Goal: Information Seeking & Learning: Learn about a topic

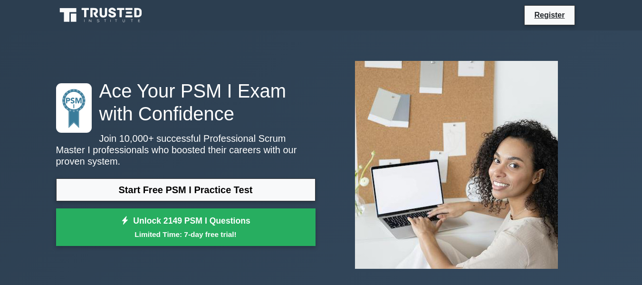
scroll to position [48, 0]
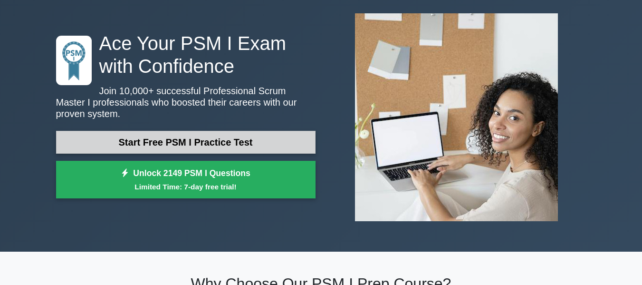
click at [224, 133] on link "Start Free PSM I Practice Test" at bounding box center [185, 142] width 259 height 23
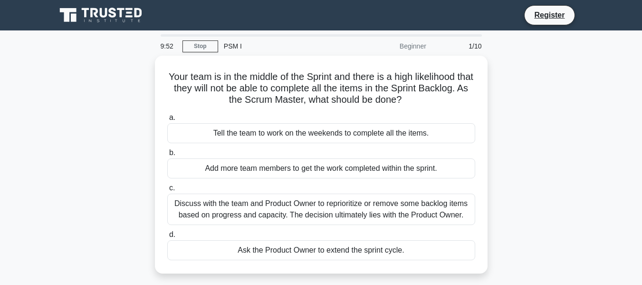
drag, startPoint x: 211, startPoint y: 131, endPoint x: 499, endPoint y: 131, distance: 287.9
click at [499, 131] on div "Your team is in the middle of the Sprint and there is a high likelihood that th…" at bounding box center [321, 170] width 542 height 229
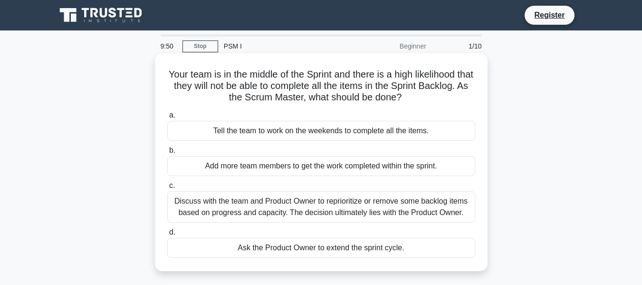
drag, startPoint x: 202, startPoint y: 166, endPoint x: 450, endPoint y: 166, distance: 248.0
click at [450, 166] on div "Add more team members to get the work completed within the sprint." at bounding box center [321, 166] width 308 height 20
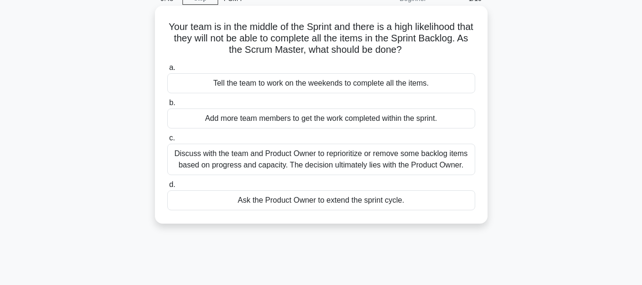
click at [232, 166] on div "Discuss with the team and Product Owner to reprioritize or remove some backlog …" at bounding box center [321, 158] width 308 height 31
click at [167, 141] on input "c. Discuss with the team and Product Owner to reprioritize or remove some backl…" at bounding box center [167, 138] width 0 height 6
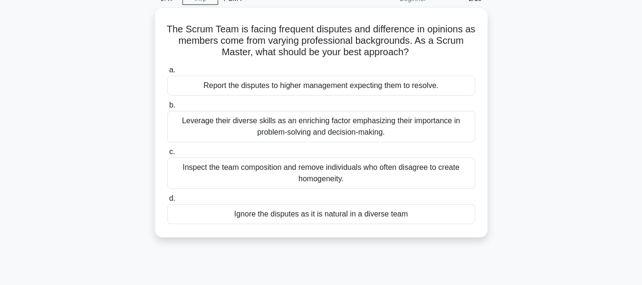
scroll to position [0, 0]
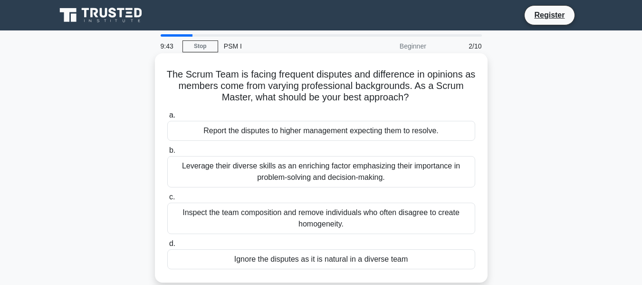
click at [234, 219] on div "Inspect the team composition and remove individuals who often disagree to creat…" at bounding box center [321, 217] width 308 height 31
click at [167, 200] on input "c. Inspect the team composition and remove individuals who often disagree to cr…" at bounding box center [167, 197] width 0 height 6
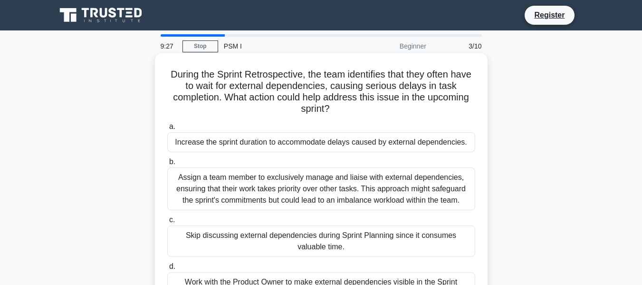
scroll to position [48, 0]
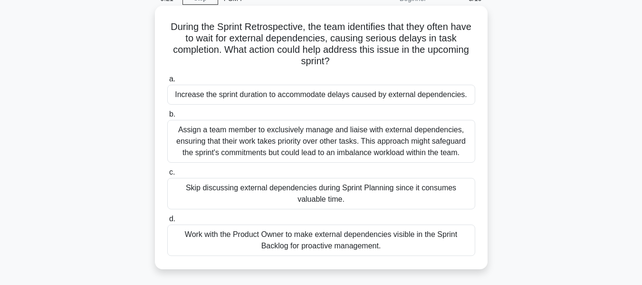
click at [334, 242] on div "Work with the Product Owner to make external dependencies visible in the Sprint…" at bounding box center [321, 239] width 308 height 31
click at [167, 222] on input "d. Work with the Product Owner to make external dependencies visible in the Spr…" at bounding box center [167, 219] width 0 height 6
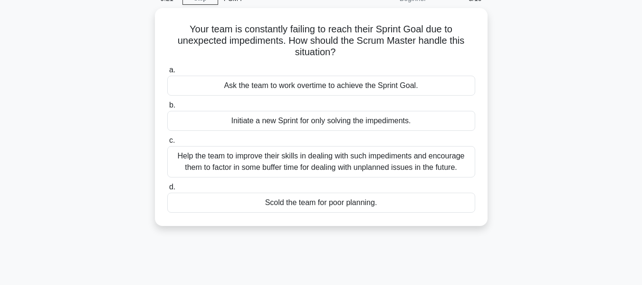
scroll to position [0, 0]
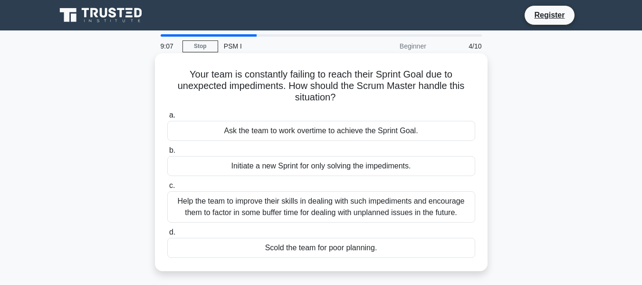
click at [290, 163] on div "Initiate a new Sprint for only solving the impediments." at bounding box center [321, 166] width 308 height 20
click at [167, 153] on input "b. Initiate a new Sprint for only solving the impediments." at bounding box center [167, 150] width 0 height 6
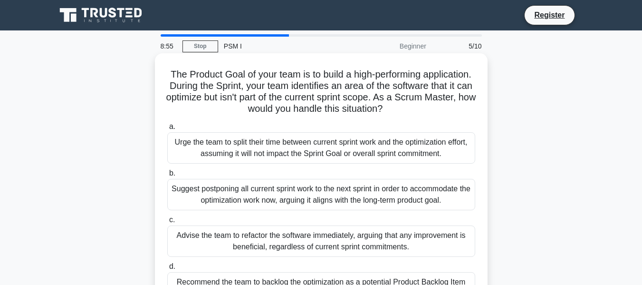
scroll to position [48, 0]
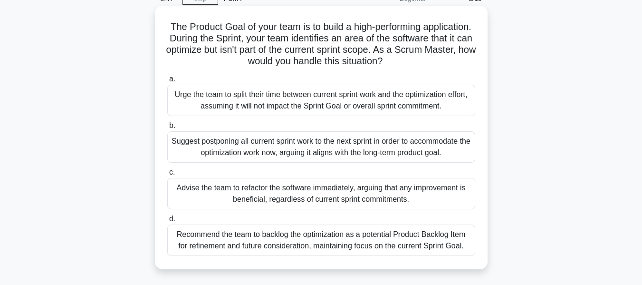
click at [281, 235] on div "Recommend the team to backlog the optimization as a potential Product Backlog I…" at bounding box center [321, 239] width 308 height 31
click at [167, 222] on input "d. Recommend the team to backlog the optimization as a potential Product Backlo…" at bounding box center [167, 219] width 0 height 6
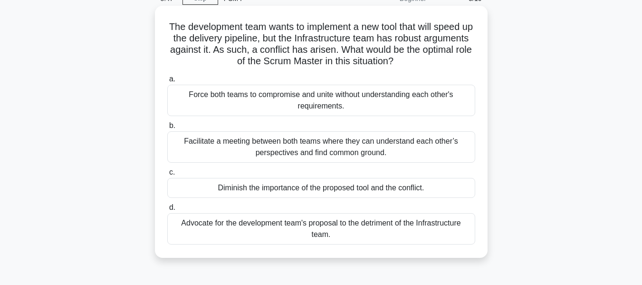
scroll to position [0, 0]
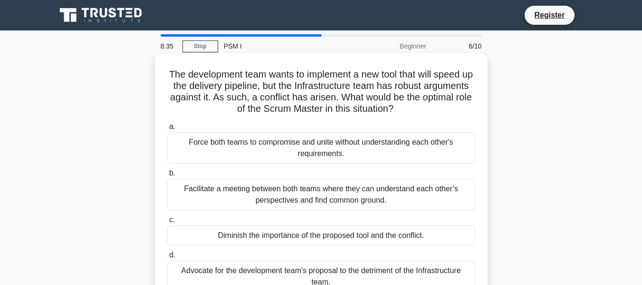
click at [276, 200] on div "Facilitate a meeting between both teams where they can understand each other’s …" at bounding box center [321, 194] width 308 height 31
click at [167, 176] on input "b. Facilitate a meeting between both teams where they can understand each other…" at bounding box center [167, 173] width 0 height 6
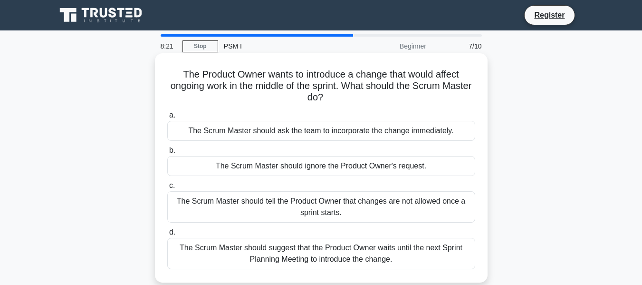
scroll to position [48, 0]
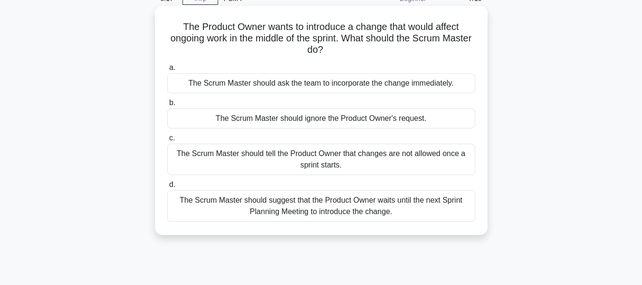
click at [337, 162] on div "The Scrum Master should tell the Product Owner that changes are not allowed onc…" at bounding box center [321, 158] width 308 height 31
click at [167, 141] on input "c. The Scrum Master should tell the Product Owner that changes are not allowed …" at bounding box center [167, 138] width 0 height 6
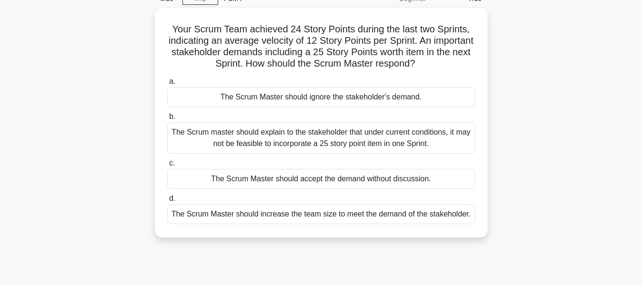
scroll to position [0, 0]
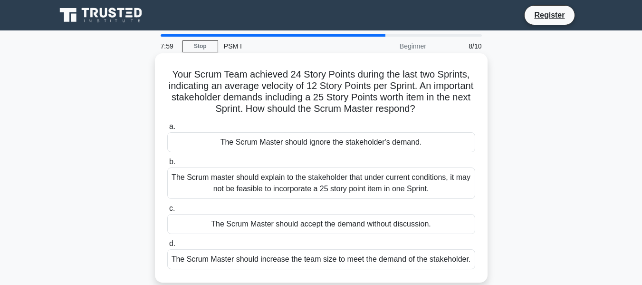
click at [313, 176] on div "The Scrum master should explain to the stakeholder that under current condition…" at bounding box center [321, 182] width 308 height 31
click at [167, 165] on input "b. The Scrum master should explain to the stakeholder that under current condit…" at bounding box center [167, 162] width 0 height 6
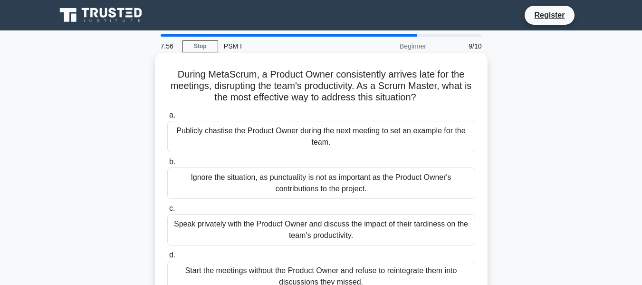
scroll to position [48, 0]
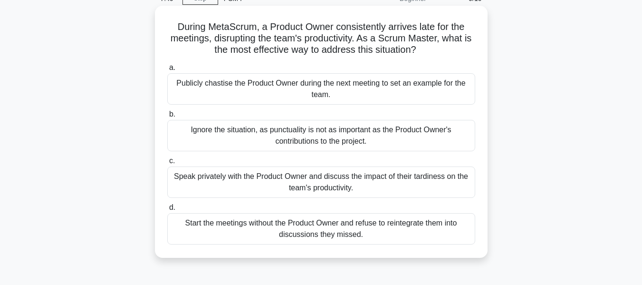
click at [245, 181] on div "Speak privately with the Product Owner and discuss the impact of their tardines…" at bounding box center [321, 181] width 308 height 31
click at [167, 164] on input "c. Speak privately with the Product Owner and discuss the impact of their tardi…" at bounding box center [167, 161] width 0 height 6
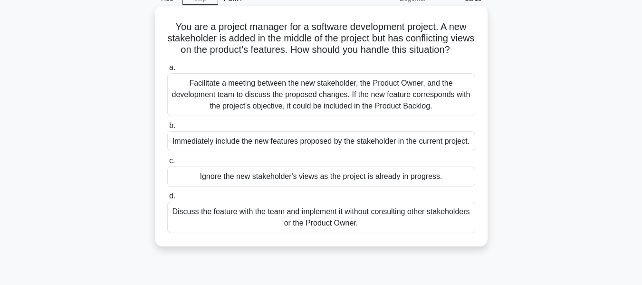
click at [322, 115] on div "Facilitate a meeting between the new stakeholder, the Product Owner, and the de…" at bounding box center [321, 94] width 308 height 43
click at [167, 71] on input "a. Facilitate a meeting between the new stakeholder, the Product Owner, and the…" at bounding box center [167, 68] width 0 height 6
